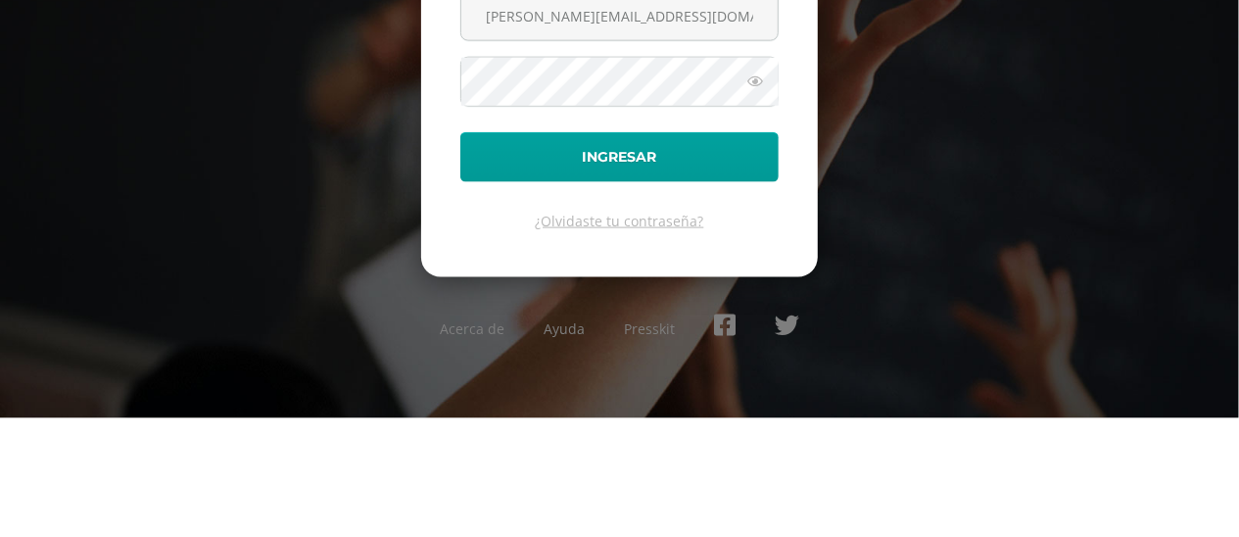
type input "morales.jc@continentalamericano.edu.gt"
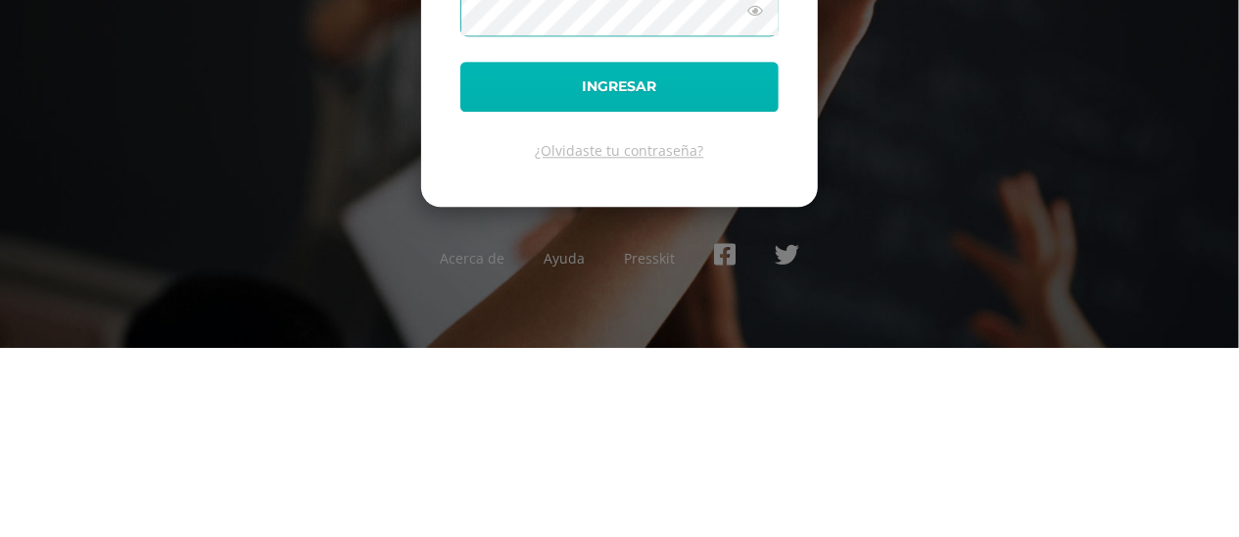
click at [719, 301] on button "Ingresar" at bounding box center [619, 276] width 318 height 50
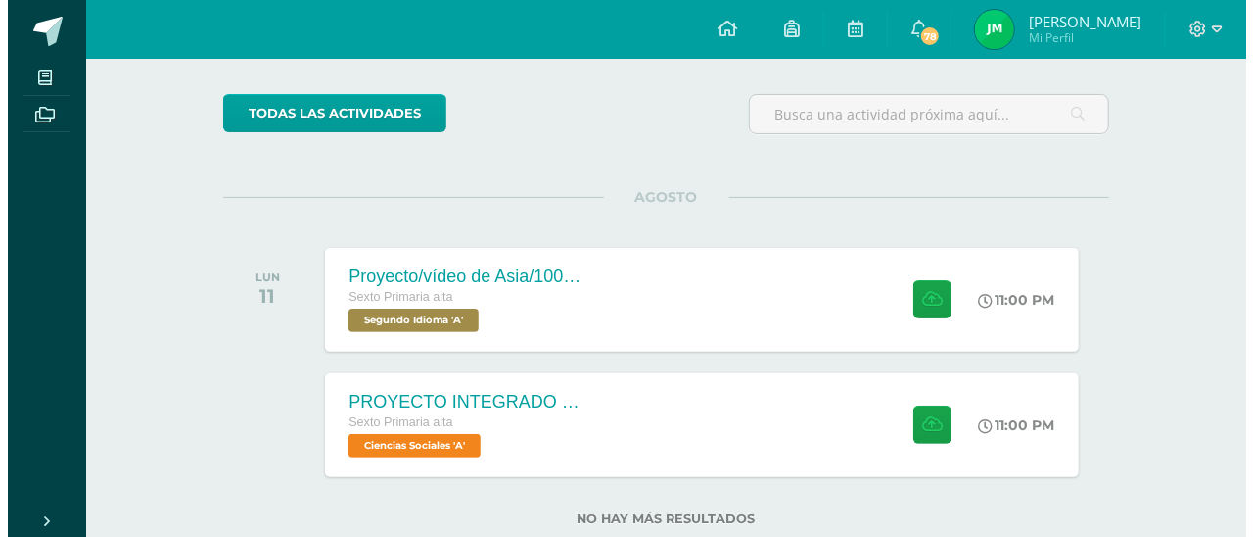
scroll to position [150, 0]
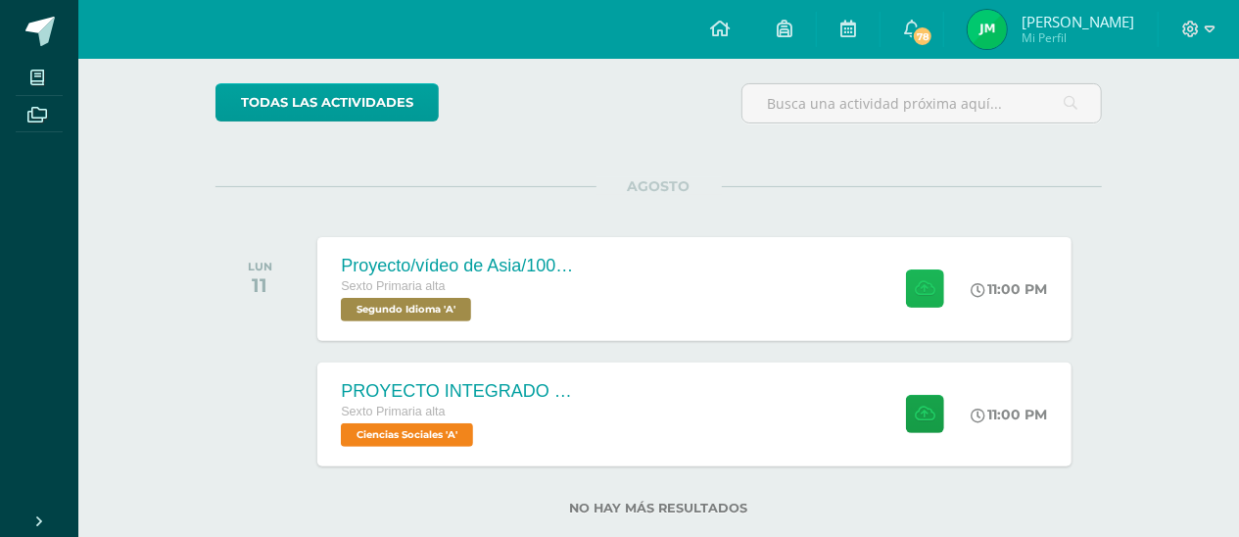
click at [933, 296] on button at bounding box center [925, 288] width 38 height 38
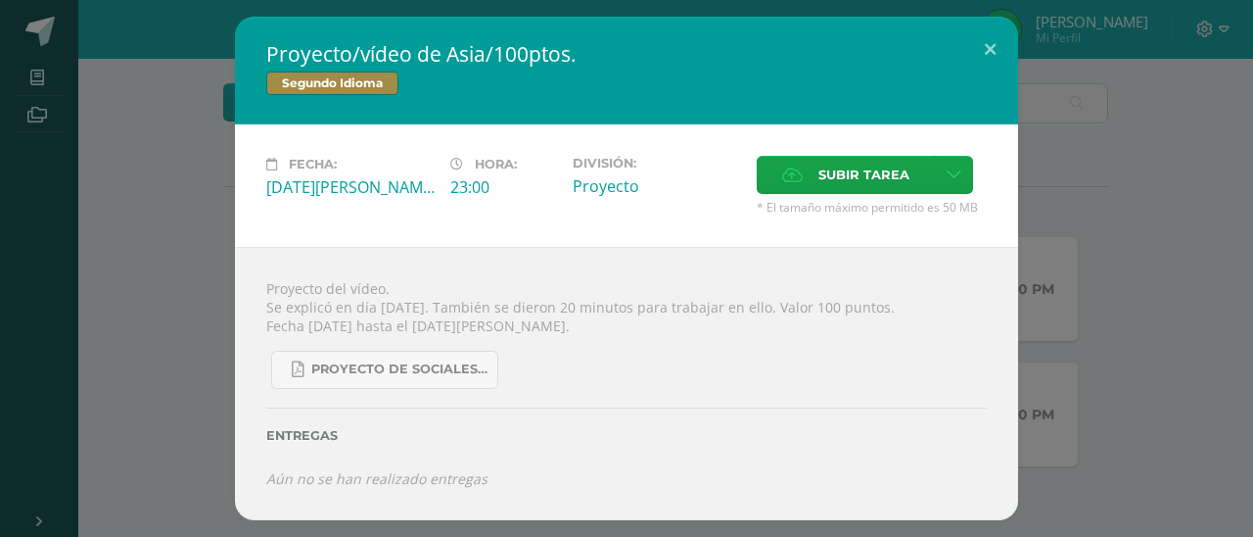
click at [874, 188] on span "Subir tarea" at bounding box center [864, 175] width 91 height 36
click at [0, 0] on input "Subir tarea" at bounding box center [0, 0] width 0 height 0
click at [882, 176] on span "Subir tarea" at bounding box center [864, 175] width 91 height 36
click at [0, 0] on input "Subir tarea" at bounding box center [0, 0] width 0 height 0
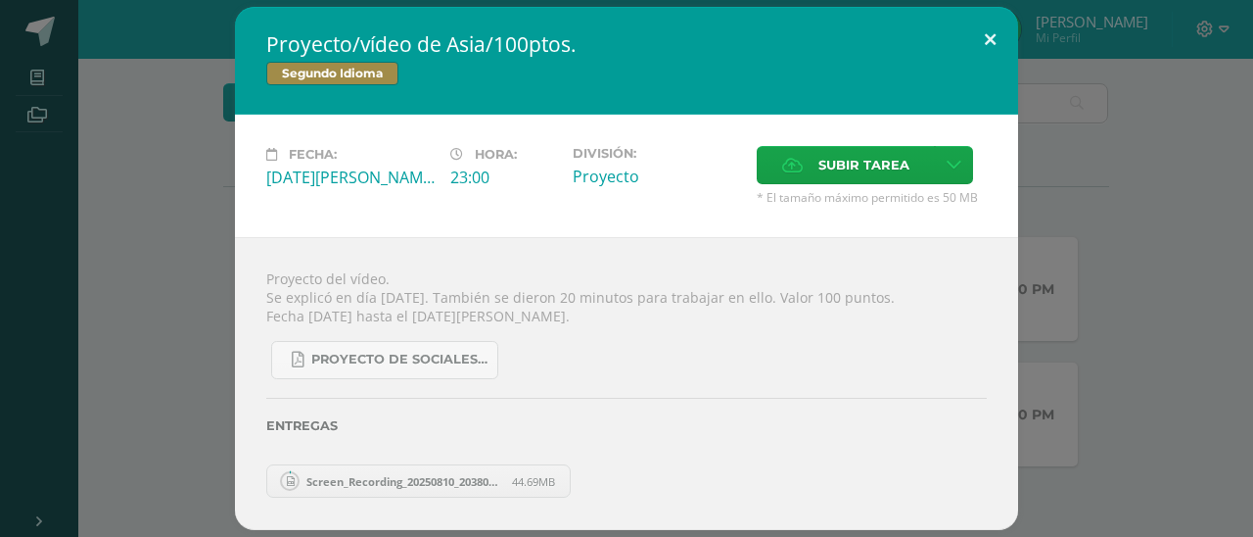
click at [993, 45] on button at bounding box center [991, 40] width 56 height 67
